Goal: Navigation & Orientation: Find specific page/section

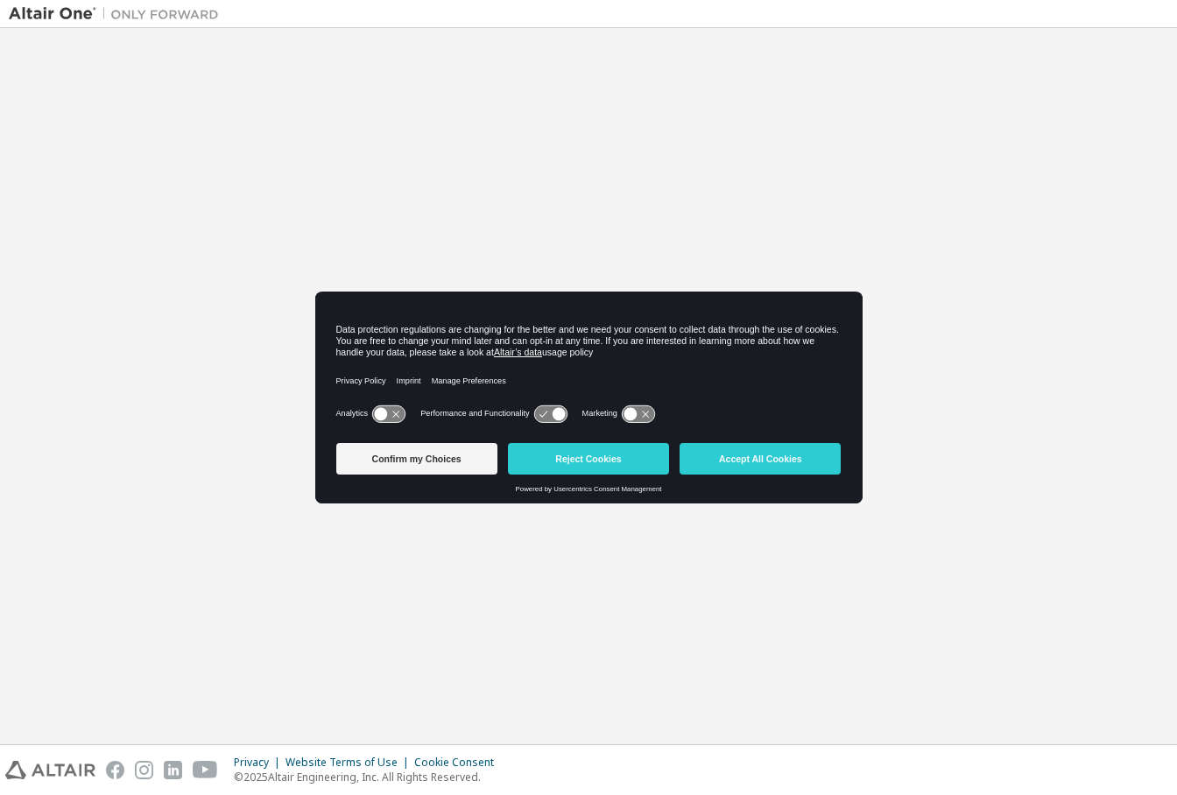
click at [456, 460] on button "Confirm my Choices" at bounding box center [416, 459] width 161 height 32
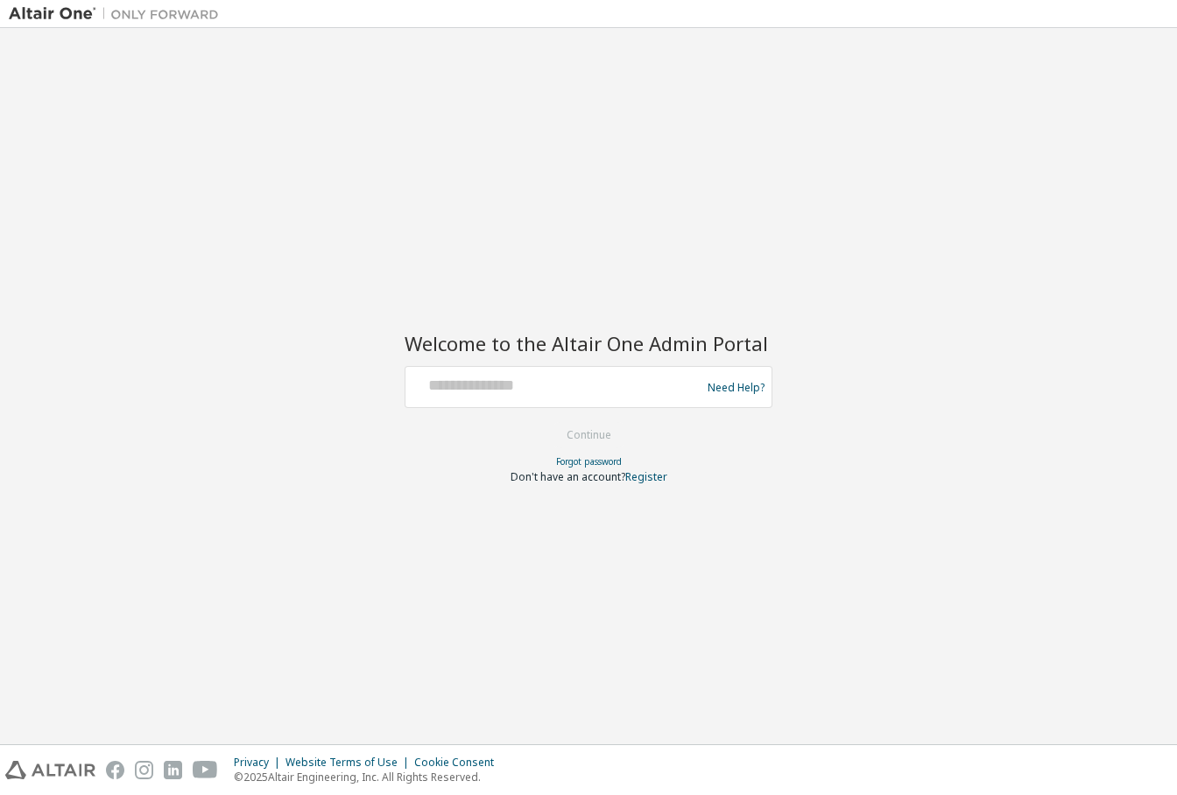
click at [565, 404] on div at bounding box center [555, 386] width 286 height 33
click at [566, 400] on div at bounding box center [555, 386] width 286 height 33
click at [571, 383] on input "text" at bounding box center [555, 382] width 286 height 25
type input "**********"
click at [595, 437] on button "Continue" at bounding box center [588, 435] width 81 height 26
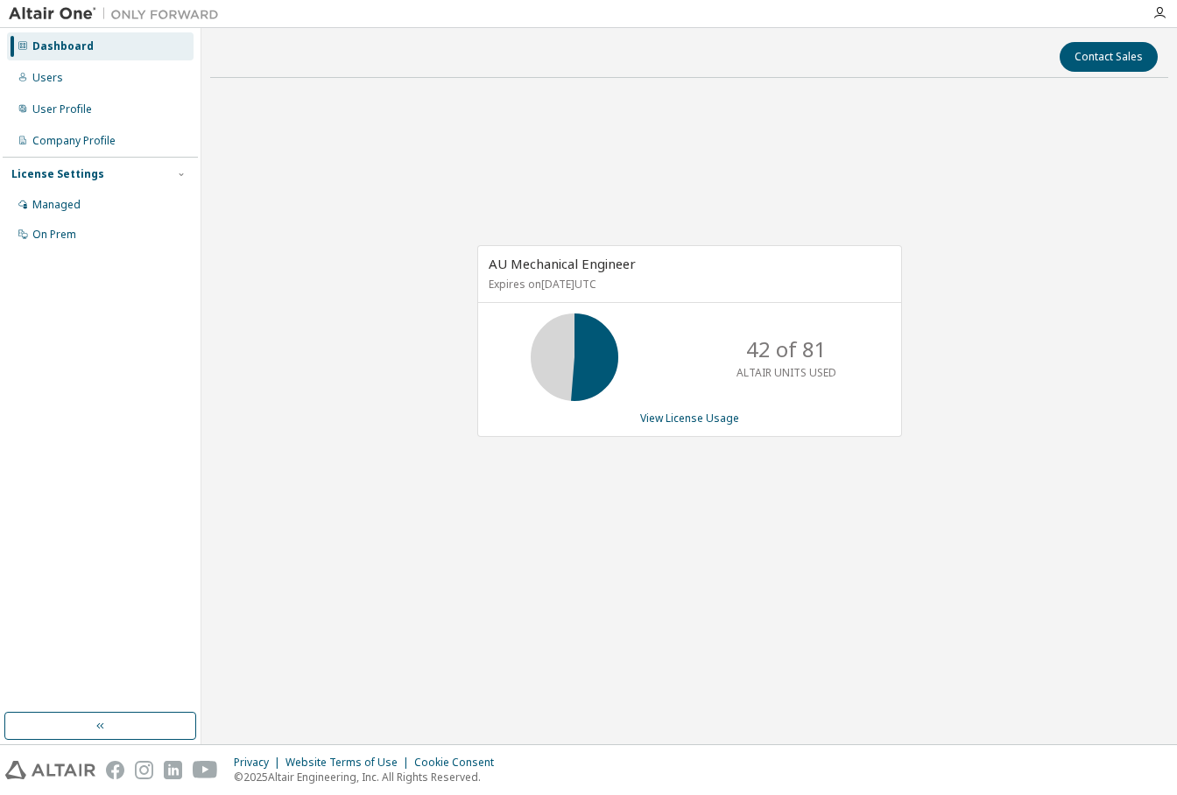
click at [1153, 4] on div at bounding box center [1159, 13] width 35 height 26
click at [1159, 11] on icon "button" at bounding box center [1159, 13] width 14 height 14
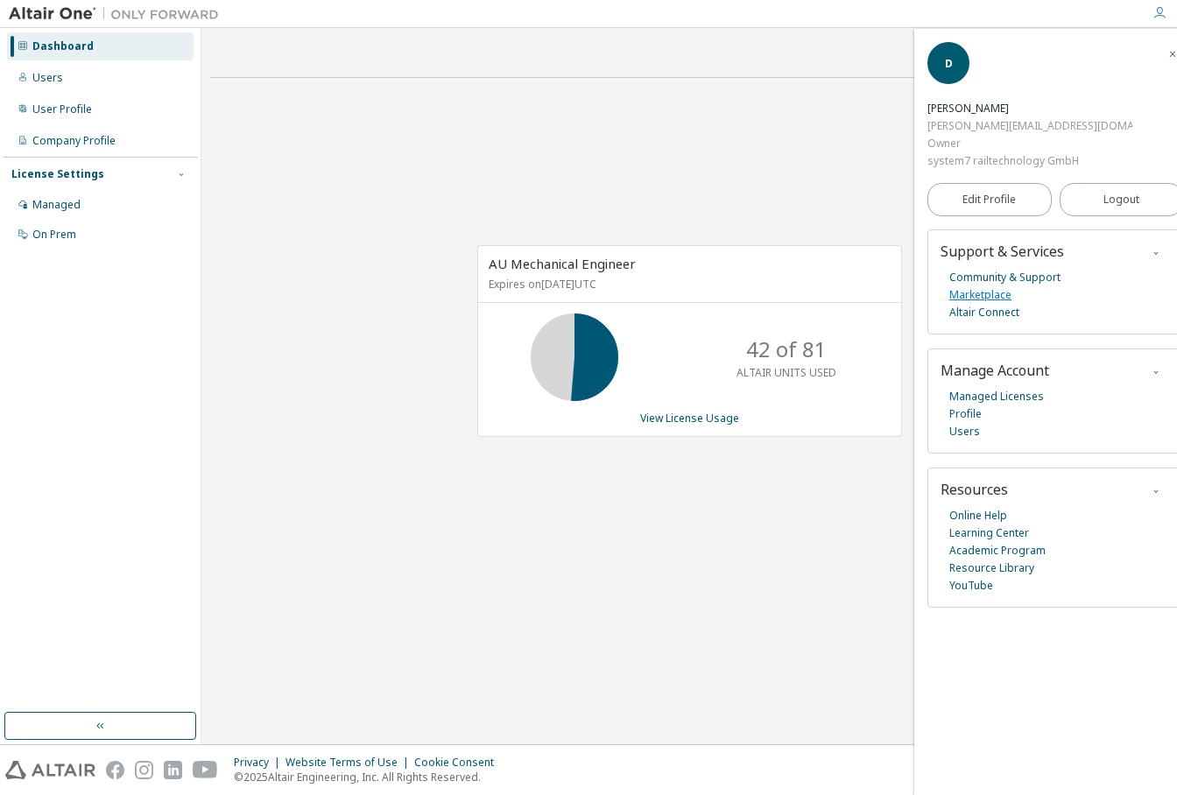
click at [989, 286] on link "Marketplace" at bounding box center [980, 295] width 62 height 18
